Goal: Task Accomplishment & Management: Manage account settings

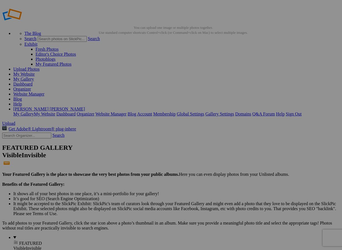
scroll to position [14, 0]
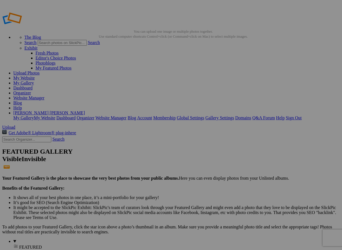
drag, startPoint x: 152, startPoint y: 102, endPoint x: 184, endPoint y: 102, distance: 31.9
type input "Fall Trio"
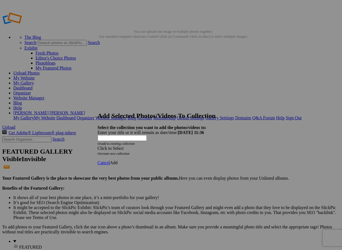
click at [164, 146] on div "Click to Select" at bounding box center [171, 148] width 147 height 5
click at [134, 134] on link "Existing Collections" at bounding box center [139, 132] width 36 height 5
click at [156, 146] on div "Click to Select" at bounding box center [171, 148] width 147 height 5
click at [110, 160] on span "Cancel" at bounding box center [104, 162] width 12 height 5
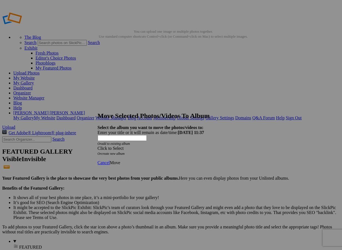
click at [157, 146] on div "Click to Select" at bounding box center [171, 148] width 147 height 5
click at [149, 159] on link "Blooms & Nature" at bounding box center [137, 156] width 32 height 5
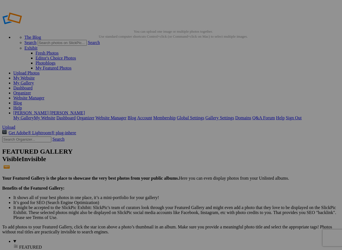
drag, startPoint x: 150, startPoint y: 101, endPoint x: 173, endPoint y: 101, distance: 23.3
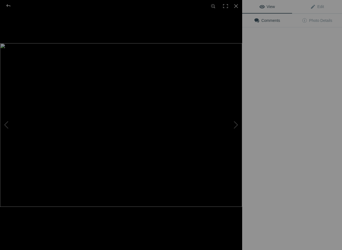
type input "Gathering of Blooms"
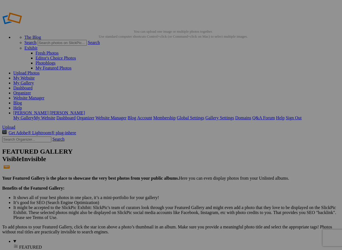
click at [120, 147] on span "Yes" at bounding box center [117, 146] width 6 height 5
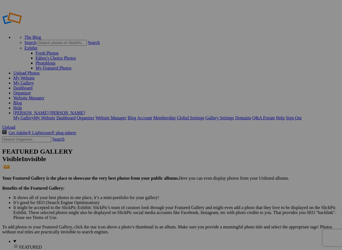
click at [44, 96] on link "Website Manager" at bounding box center [28, 98] width 31 height 5
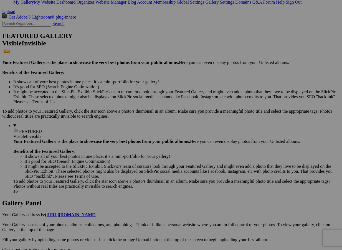
scroll to position [116, 0]
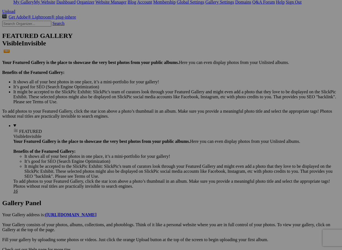
scroll to position [116, 0]
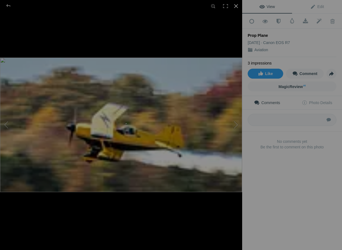
click at [237, 6] on div at bounding box center [236, 6] width 12 height 12
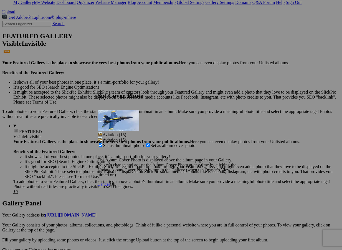
click at [115, 182] on span "Ok" at bounding box center [113, 184] width 6 height 5
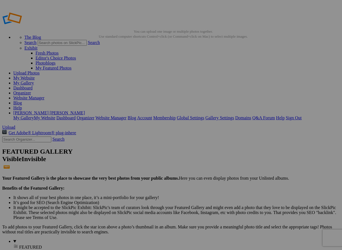
scroll to position [0, 0]
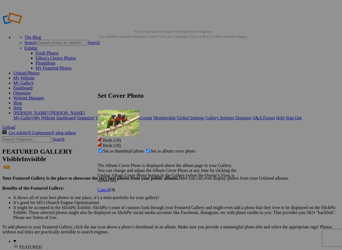
click at [115, 188] on span "Ok" at bounding box center [113, 190] width 6 height 5
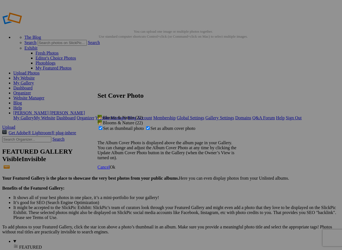
click at [115, 169] on span "Ok" at bounding box center [113, 167] width 6 height 5
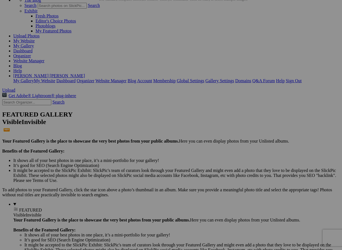
scroll to position [37, 0]
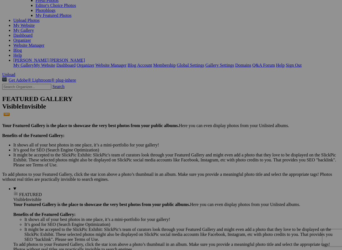
scroll to position [53, 0]
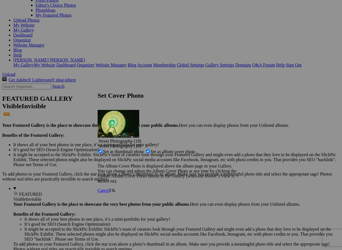
click at [115, 188] on span "Ok" at bounding box center [113, 190] width 6 height 5
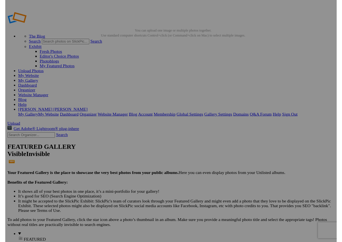
scroll to position [0, 0]
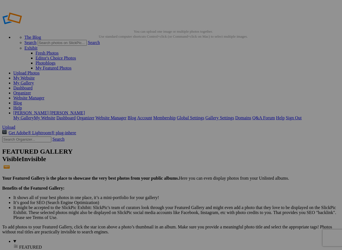
click at [35, 76] on link "My Website" at bounding box center [23, 78] width 21 height 5
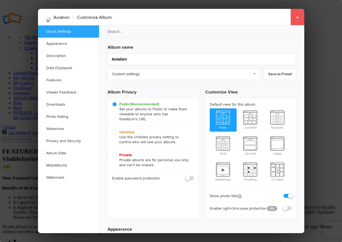
click at [297, 17] on link "×" at bounding box center [297, 17] width 14 height 17
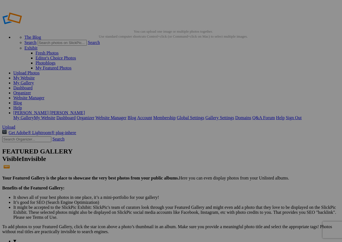
click at [35, 76] on link "My Website" at bounding box center [23, 78] width 21 height 5
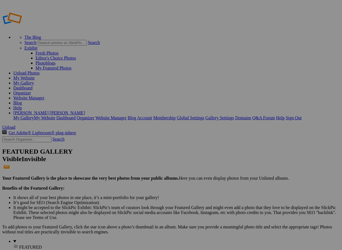
click at [44, 96] on link "Website Manager" at bounding box center [28, 98] width 31 height 5
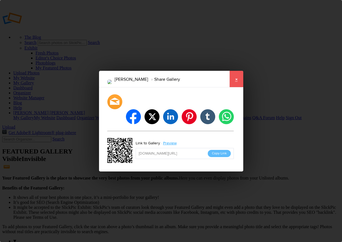
click at [234, 86] on link "×" at bounding box center [236, 79] width 14 height 17
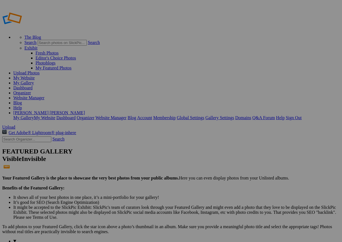
click at [234, 116] on link "Gallery Settings" at bounding box center [219, 118] width 29 height 5
